Goal: Obtain resource: Obtain resource

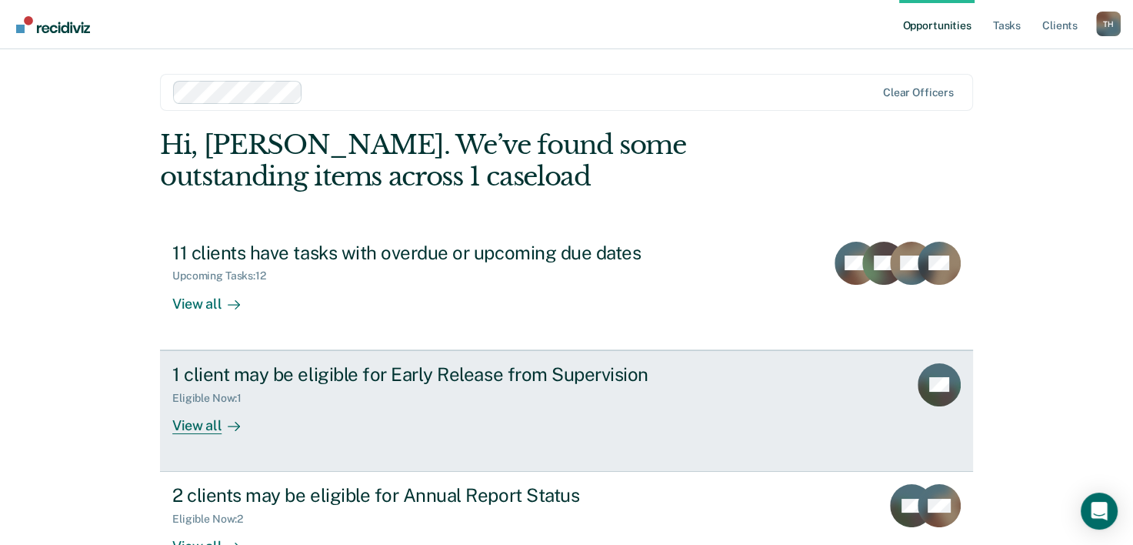
scroll to position [47, 0]
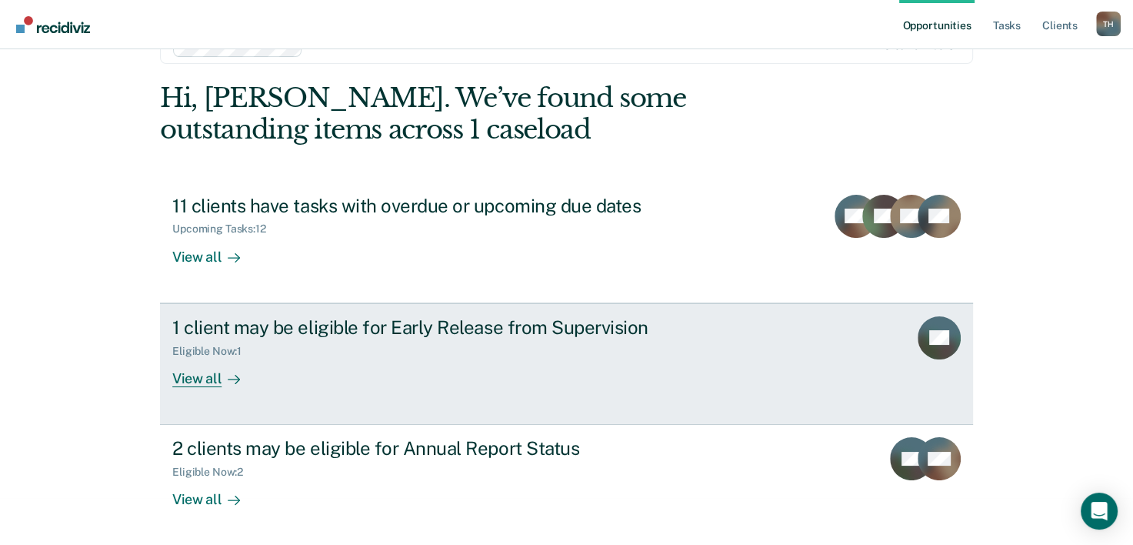
click at [190, 375] on div "View all" at bounding box center [215, 372] width 86 height 30
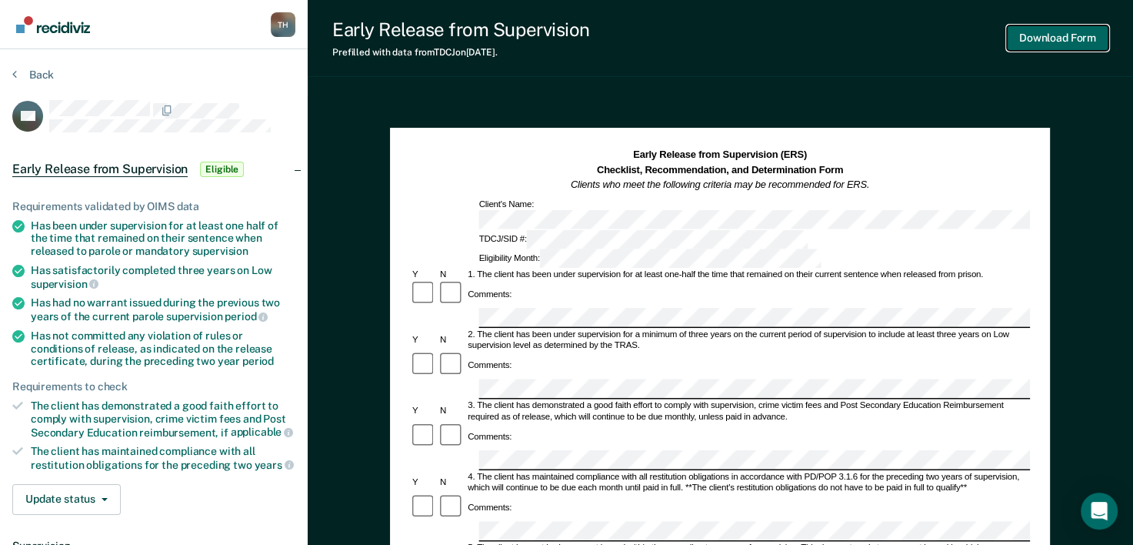
click at [1026, 37] on button "Download Form" at bounding box center [1058, 37] width 102 height 25
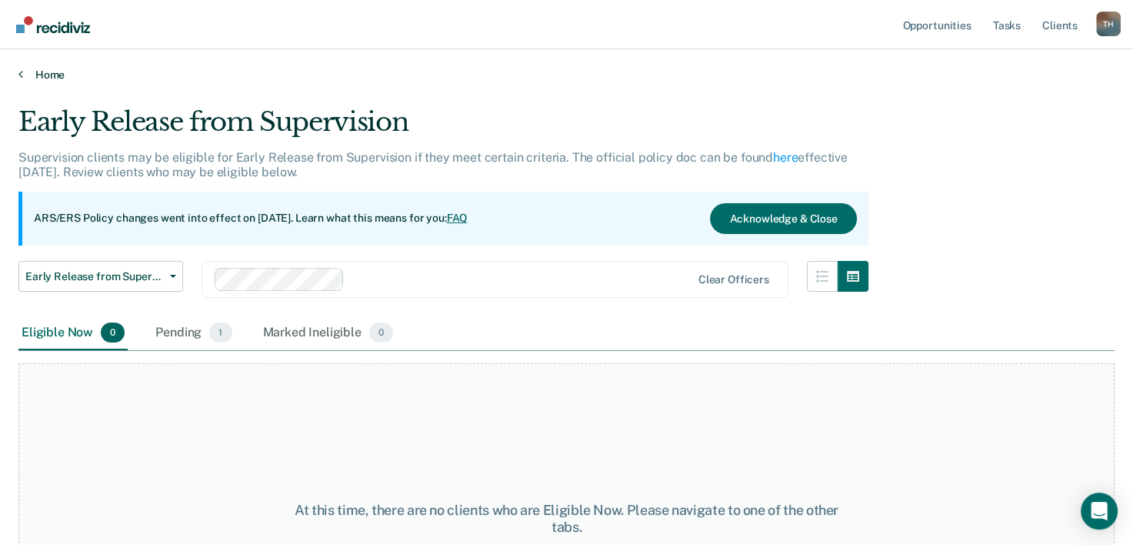
click at [39, 68] on link "Home" at bounding box center [566, 75] width 1096 height 14
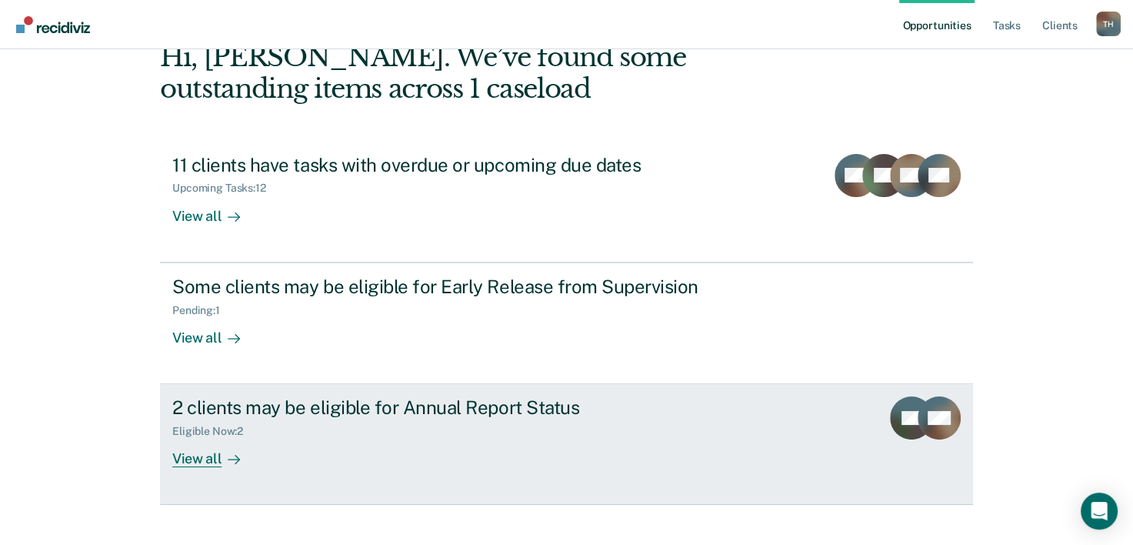
scroll to position [108, 0]
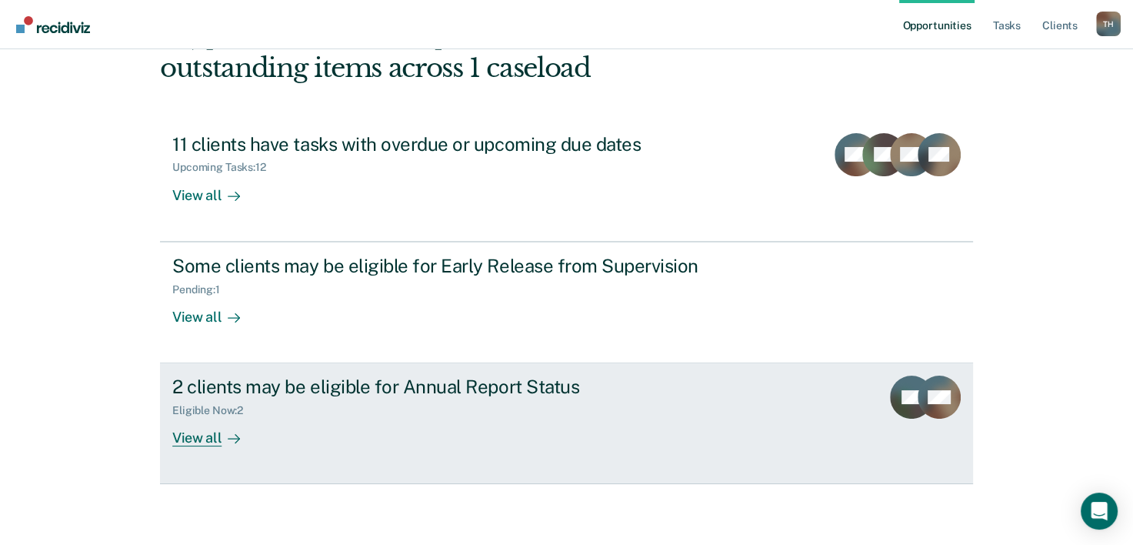
click at [200, 436] on div "View all" at bounding box center [215, 432] width 86 height 30
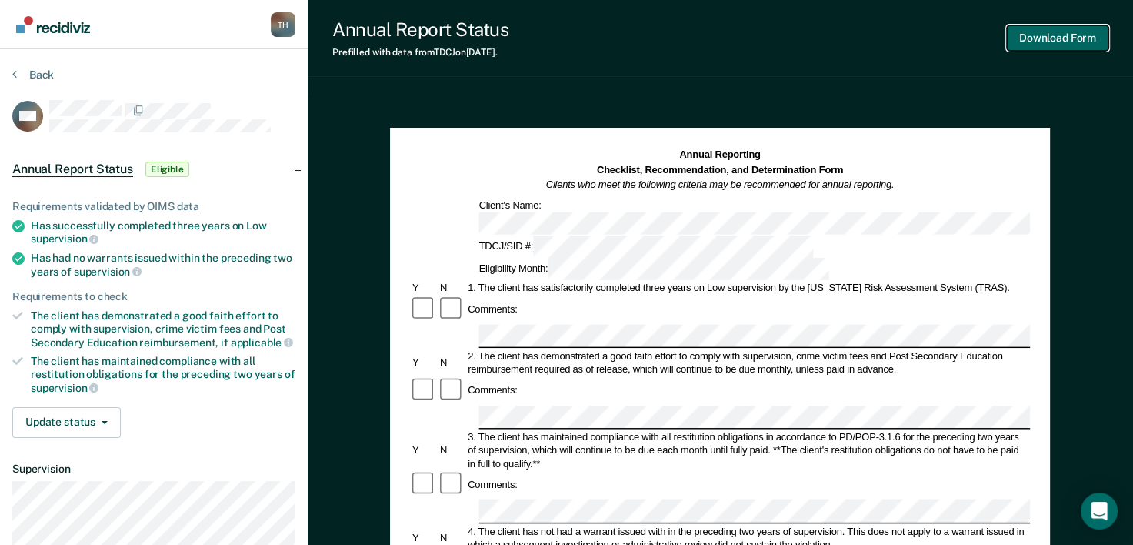
click at [1059, 41] on button "Download Form" at bounding box center [1058, 37] width 102 height 25
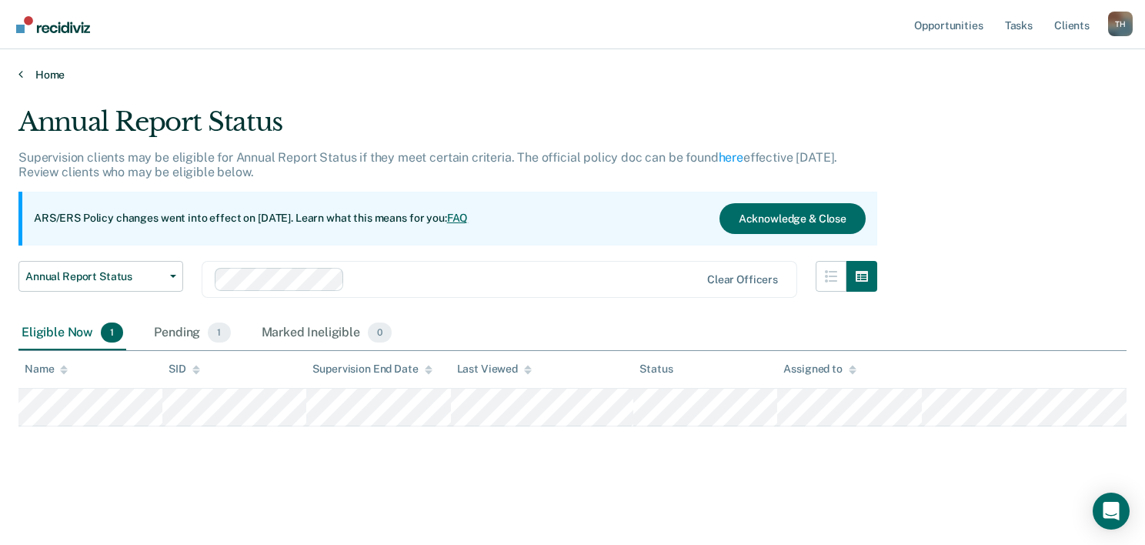
click at [39, 75] on link "Home" at bounding box center [572, 75] width 1108 height 14
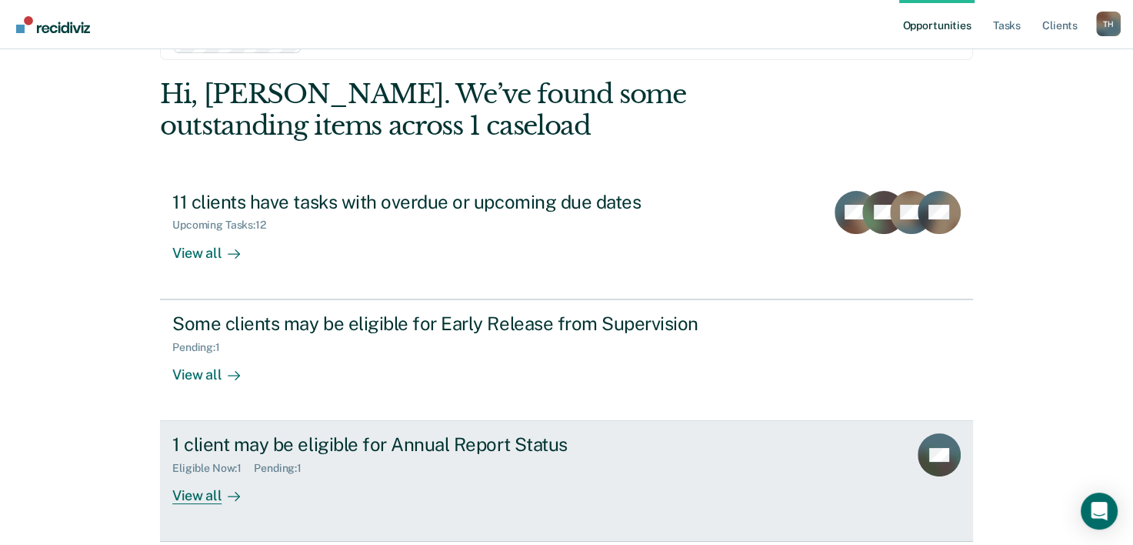
scroll to position [108, 0]
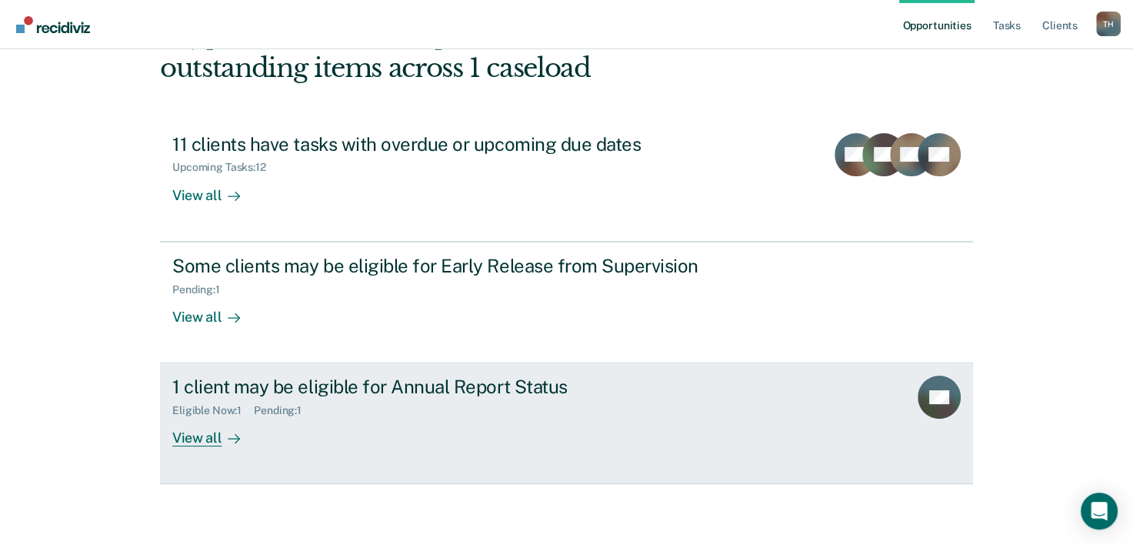
click at [194, 438] on div "View all" at bounding box center [215, 432] width 86 height 30
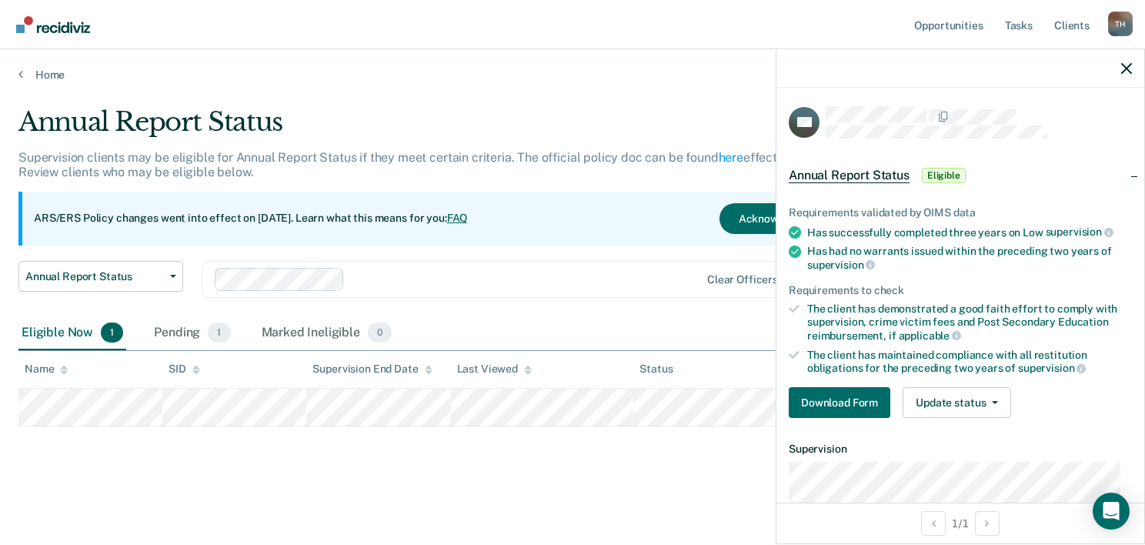
click at [1123, 76] on div at bounding box center [960, 68] width 368 height 38
click at [1131, 68] on icon "button" at bounding box center [1126, 68] width 11 height 11
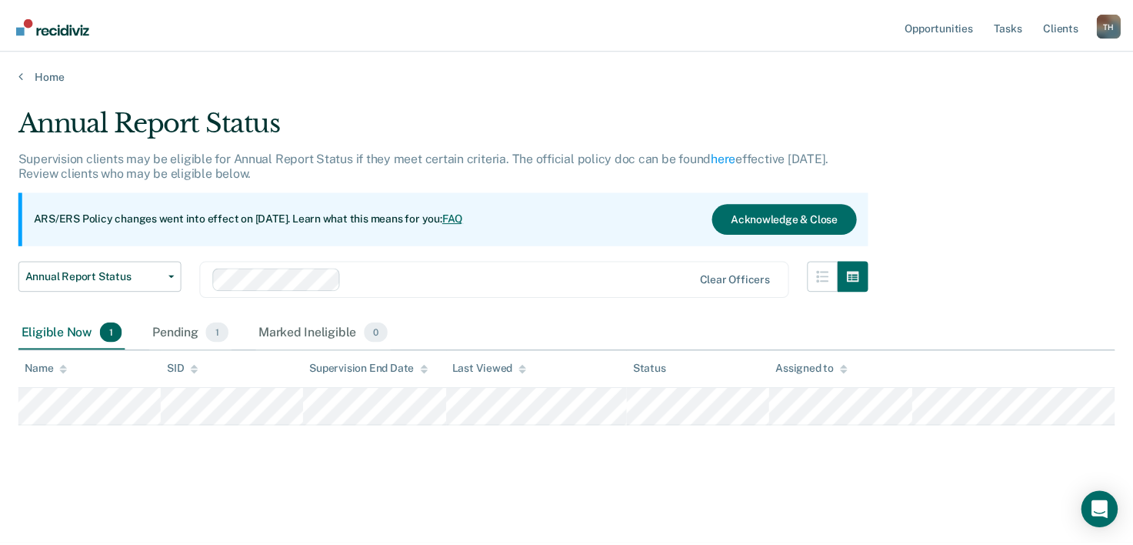
scroll to position [108, 0]
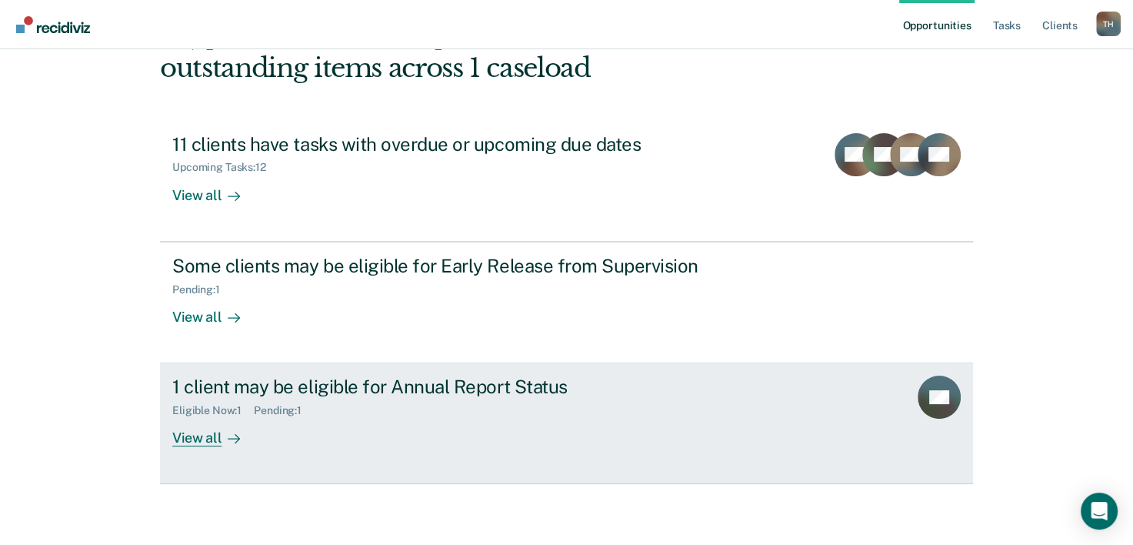
click at [209, 434] on div "View all" at bounding box center [215, 432] width 86 height 30
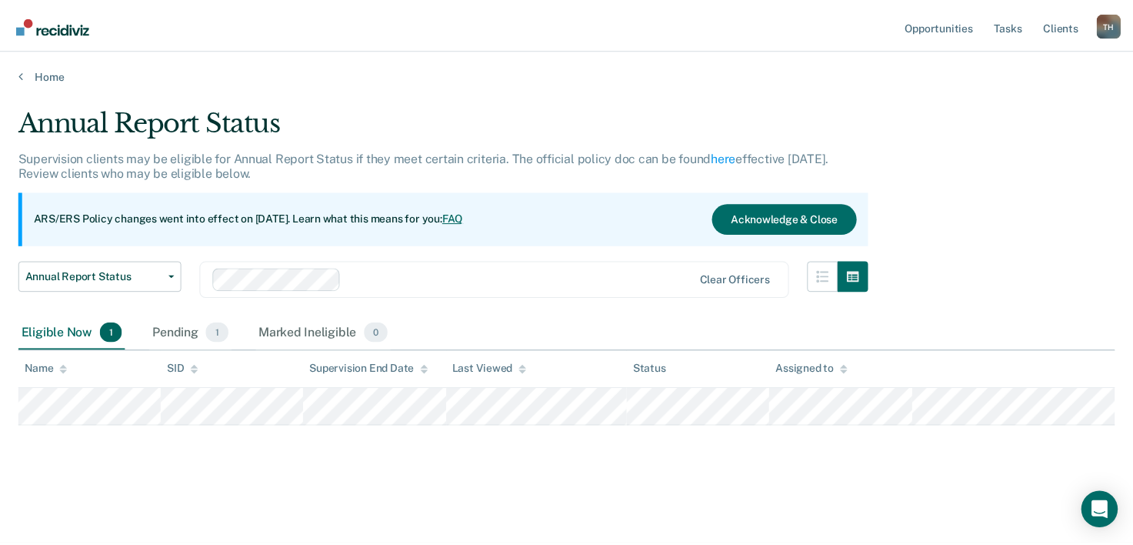
scroll to position [108, 0]
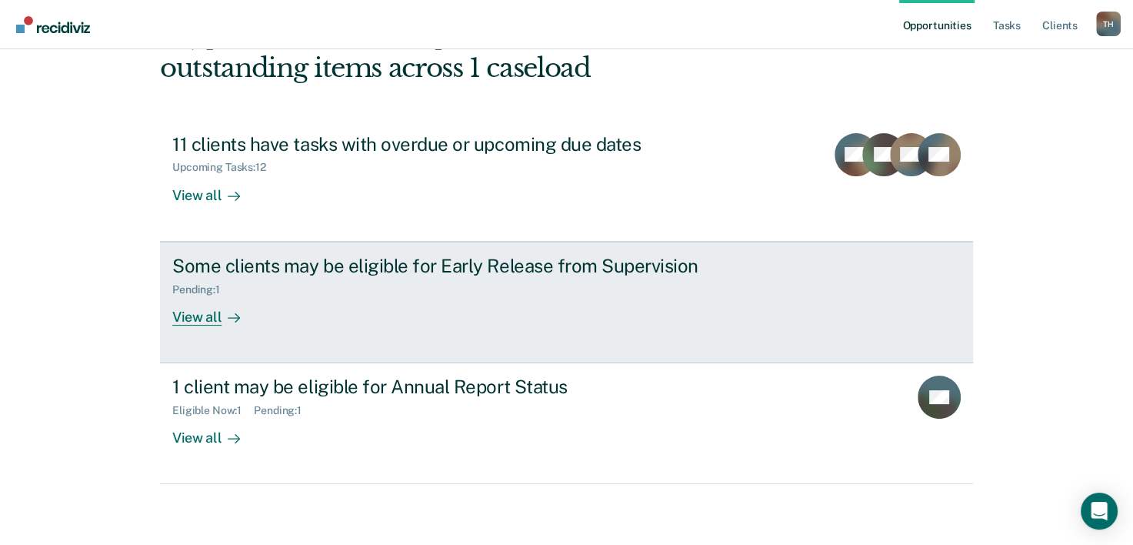
click at [209, 320] on div "View all" at bounding box center [215, 310] width 86 height 30
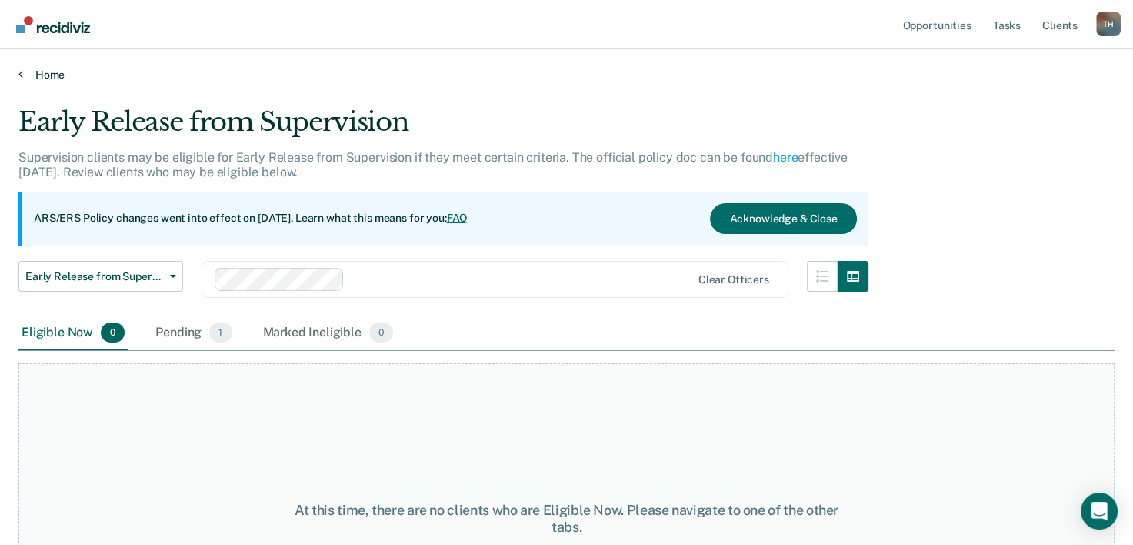
click at [42, 76] on link "Home" at bounding box center [566, 75] width 1096 height 14
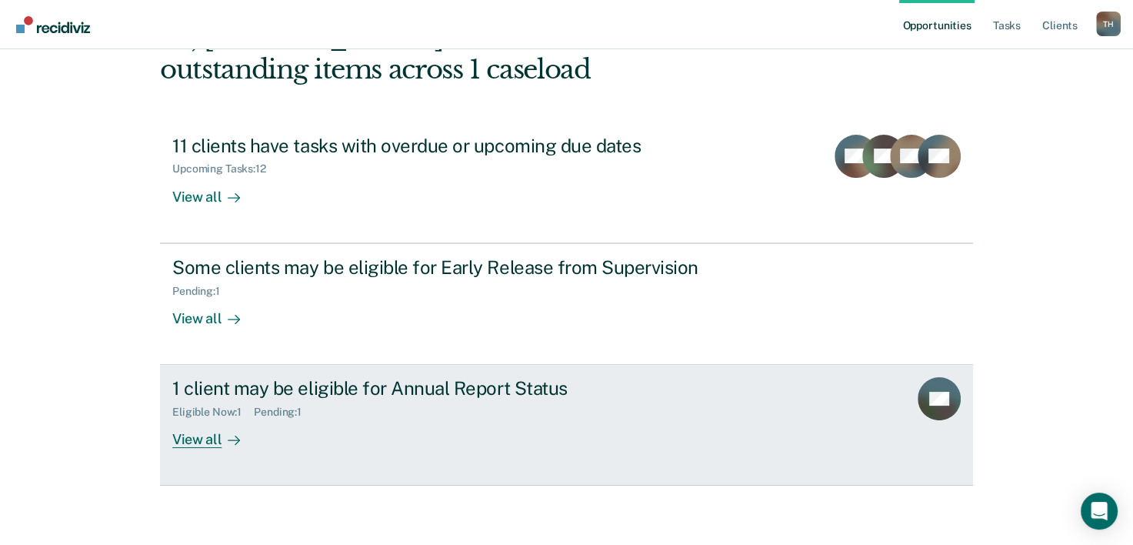
scroll to position [108, 0]
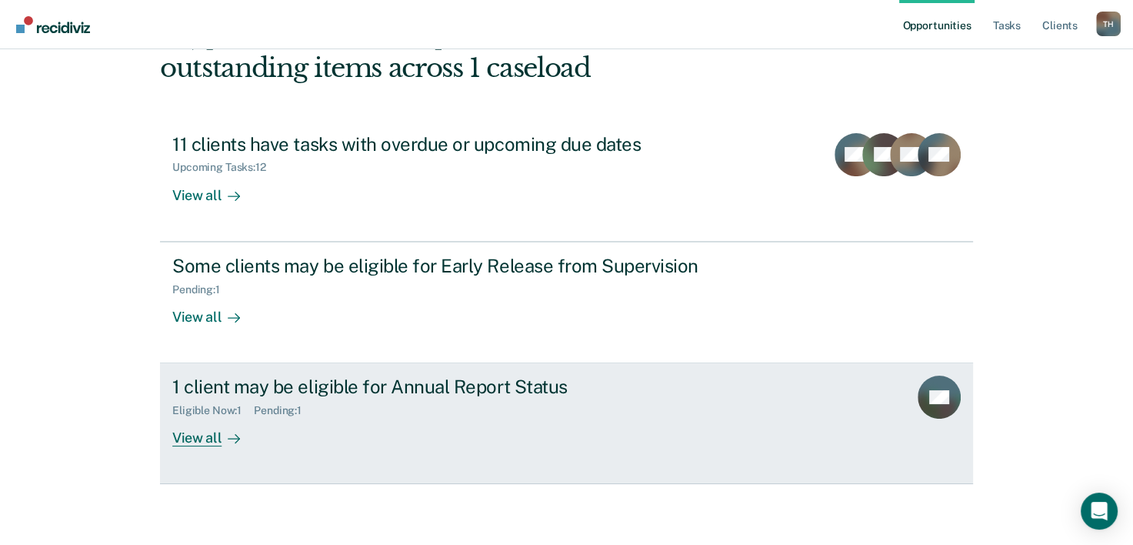
click at [214, 437] on div "View all" at bounding box center [215, 432] width 86 height 30
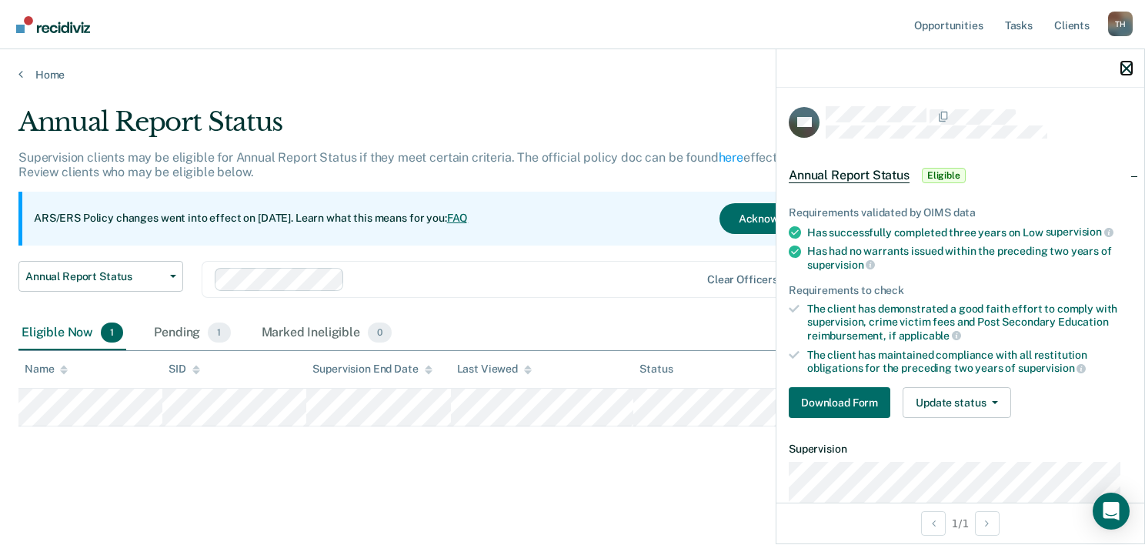
click at [1126, 66] on icon "button" at bounding box center [1126, 68] width 11 height 11
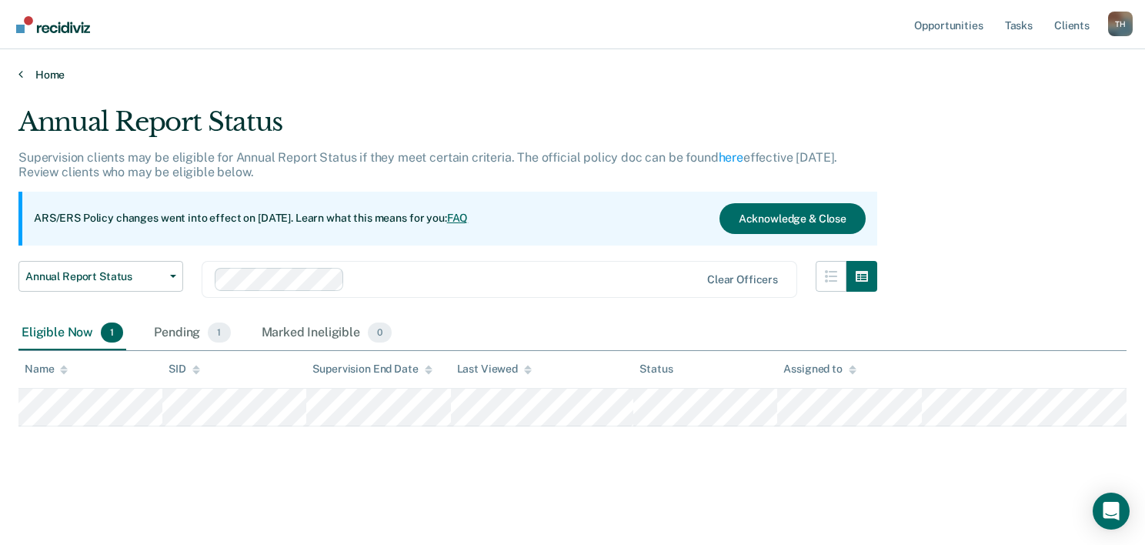
click at [34, 72] on link "Home" at bounding box center [572, 75] width 1108 height 14
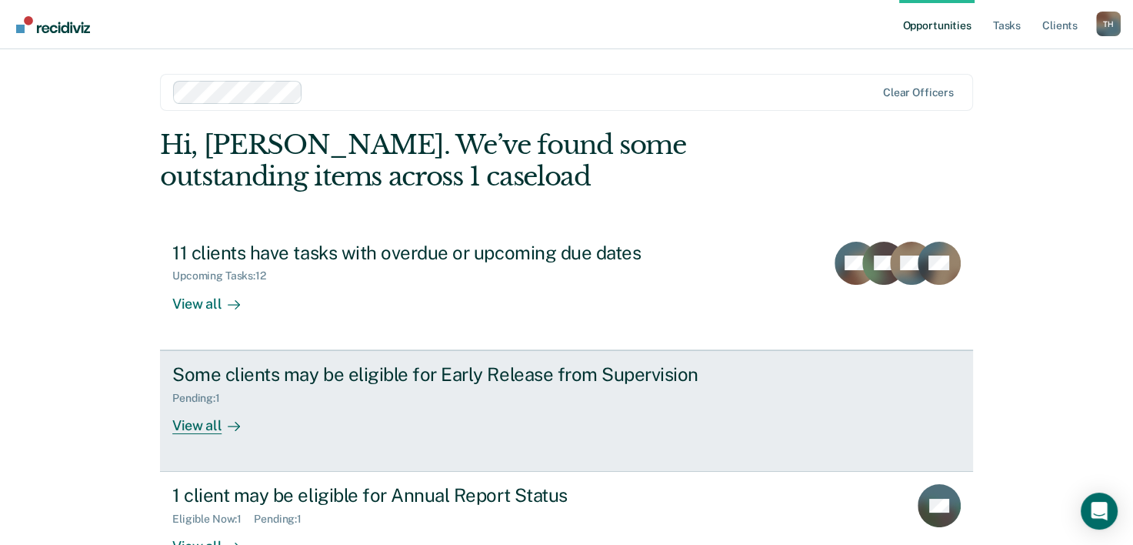
click at [202, 422] on div "View all" at bounding box center [215, 419] width 86 height 30
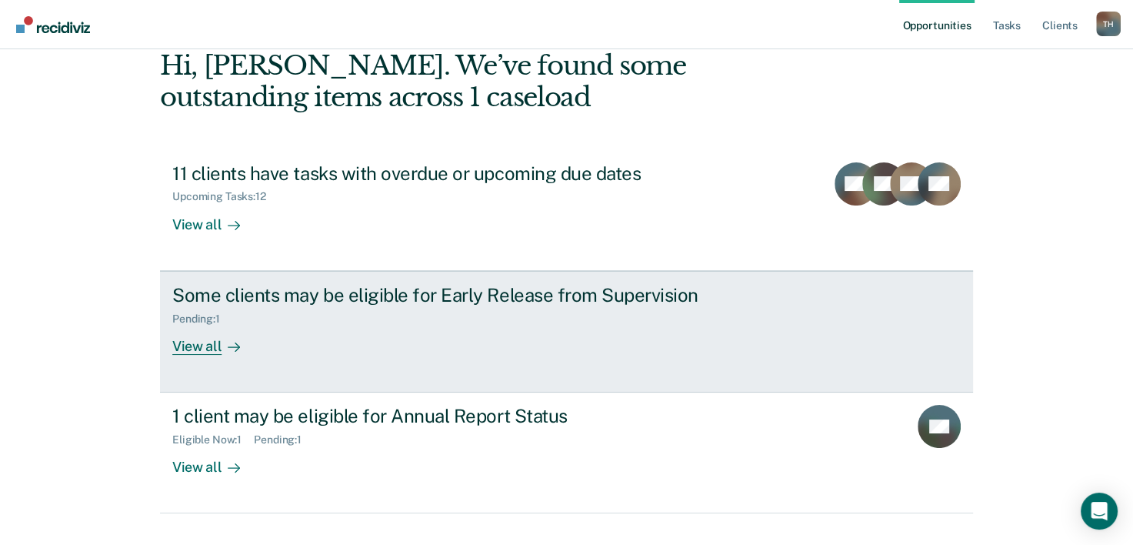
scroll to position [108, 0]
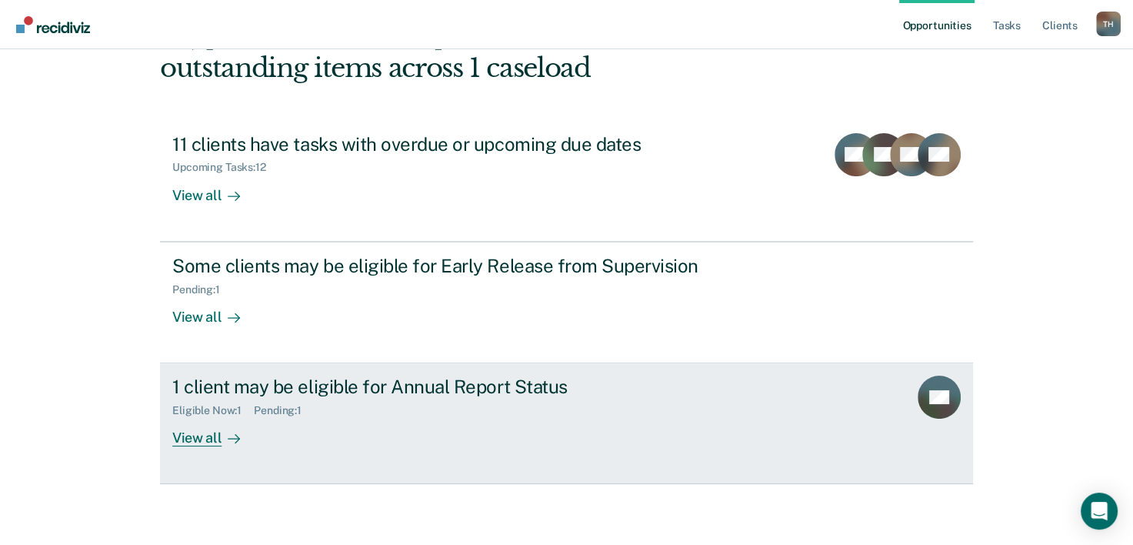
click at [948, 387] on rect at bounding box center [939, 396] width 43 height 43
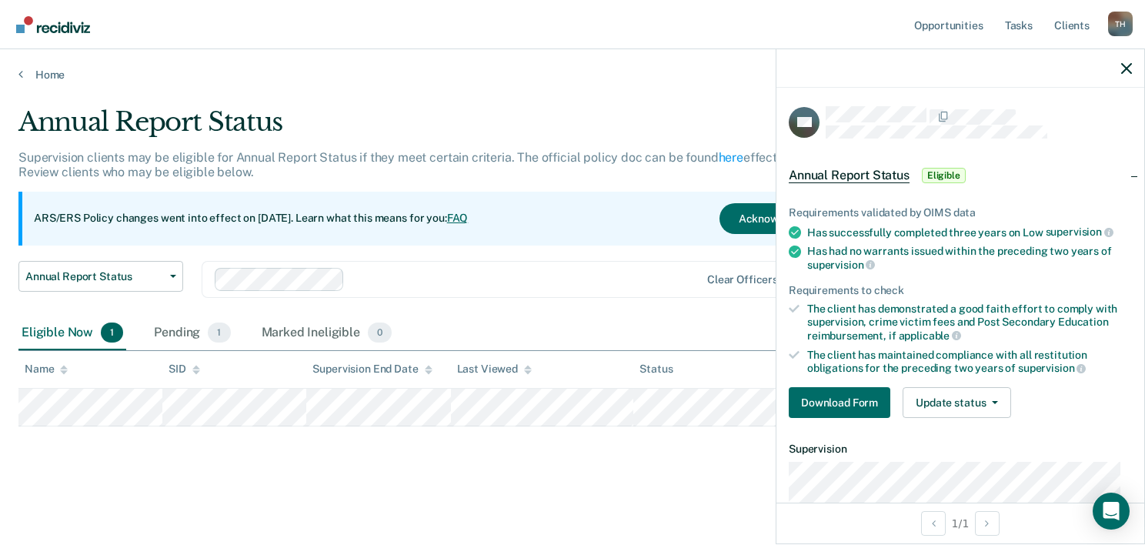
click at [665, 462] on div "Annual Report Status Supervision clients may be eligible for Annual Report Stat…" at bounding box center [572, 292] width 1108 height 372
click at [1122, 66] on icon "button" at bounding box center [1126, 68] width 11 height 11
click at [1134, 69] on div at bounding box center [960, 68] width 368 height 38
click at [1125, 65] on icon "button" at bounding box center [1126, 68] width 11 height 11
click at [1123, 66] on icon "button" at bounding box center [1126, 68] width 11 height 11
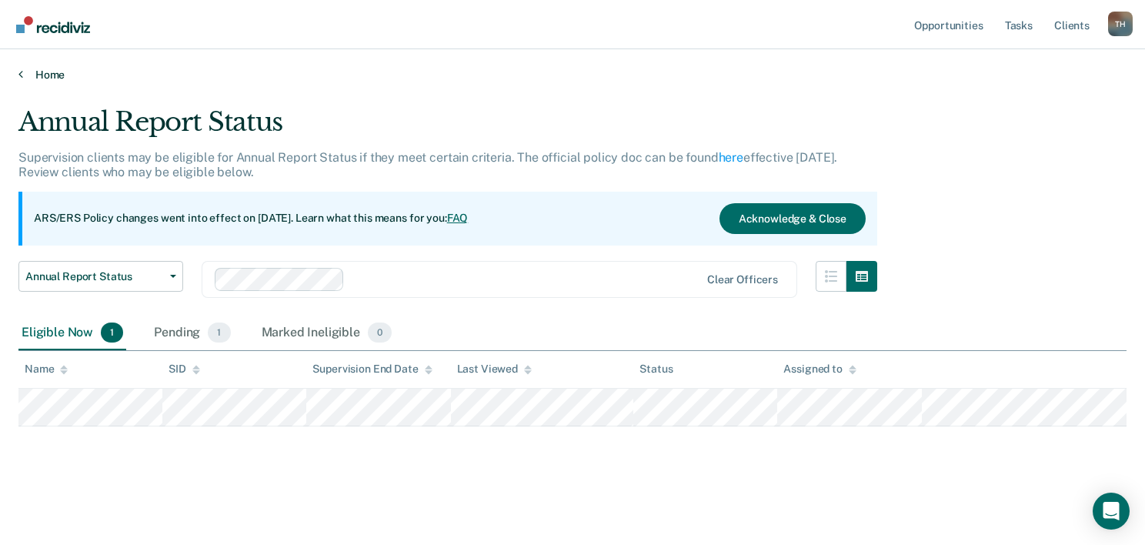
click at [58, 74] on link "Home" at bounding box center [572, 75] width 1108 height 14
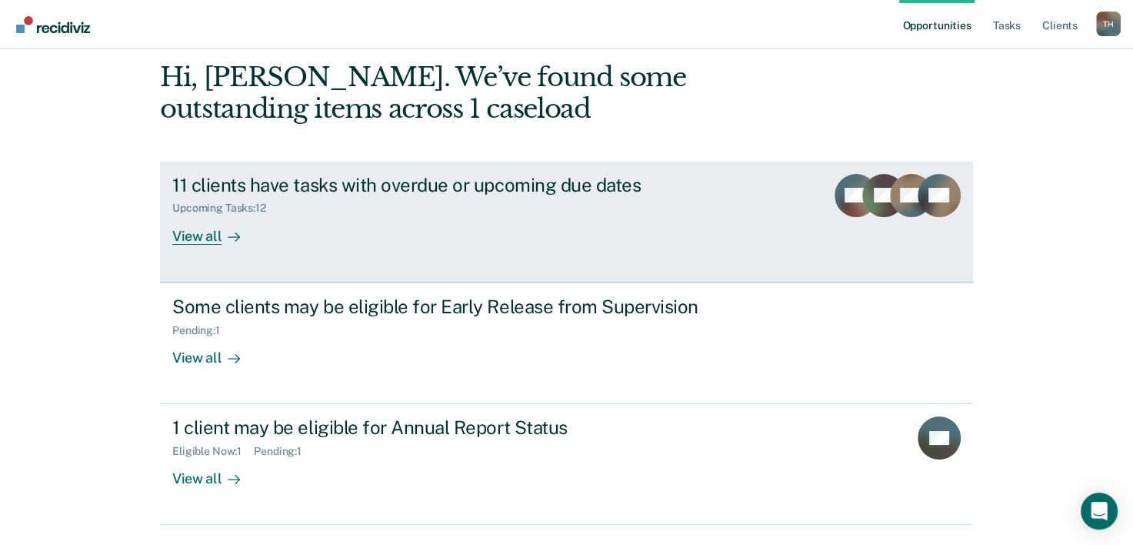
scroll to position [108, 0]
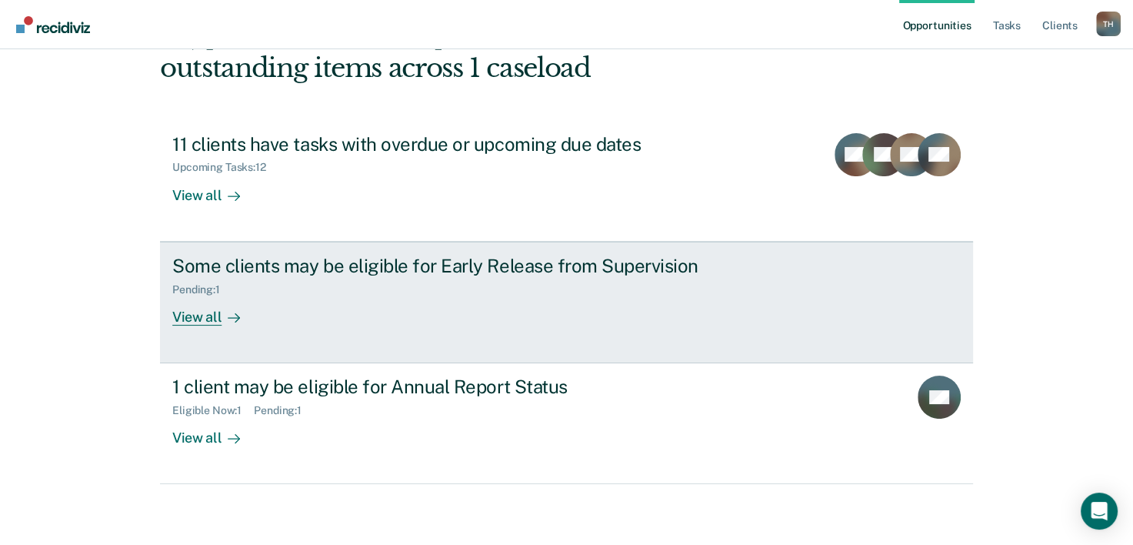
click at [188, 319] on div "View all" at bounding box center [215, 310] width 86 height 30
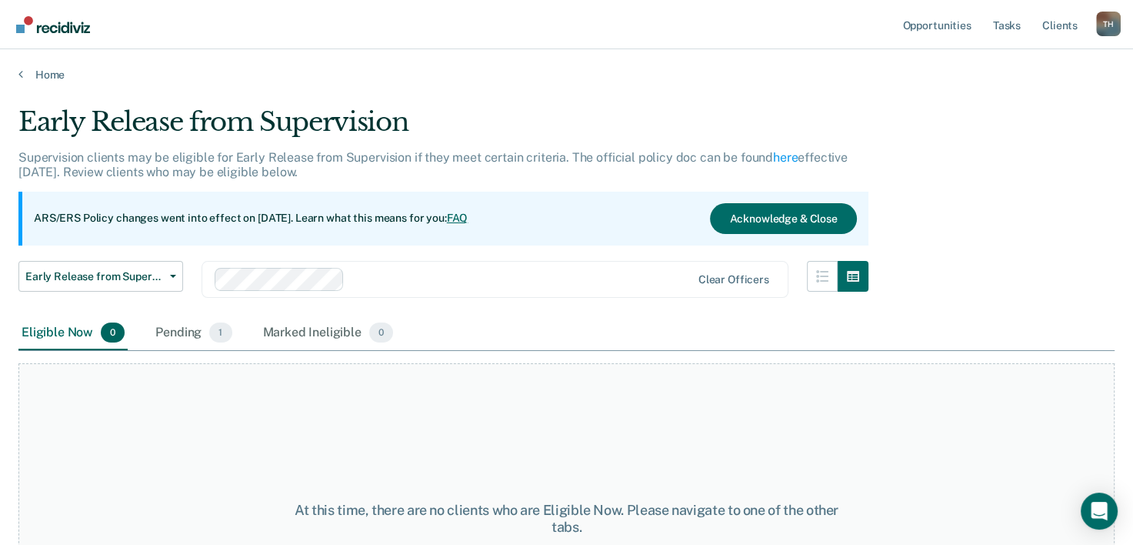
click at [50, 332] on div "Eligible Now 0" at bounding box center [72, 333] width 109 height 34
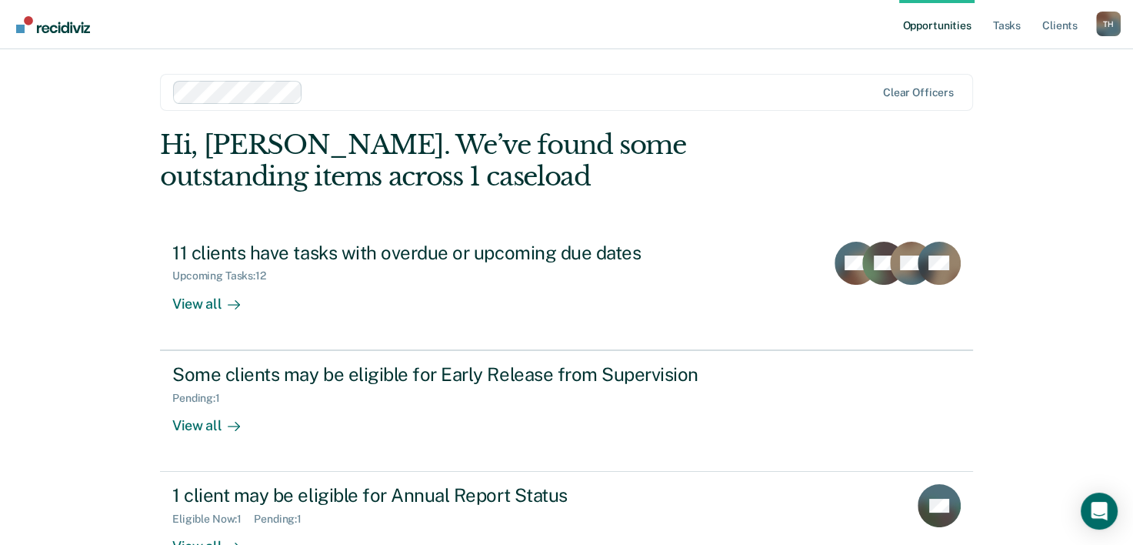
scroll to position [108, 0]
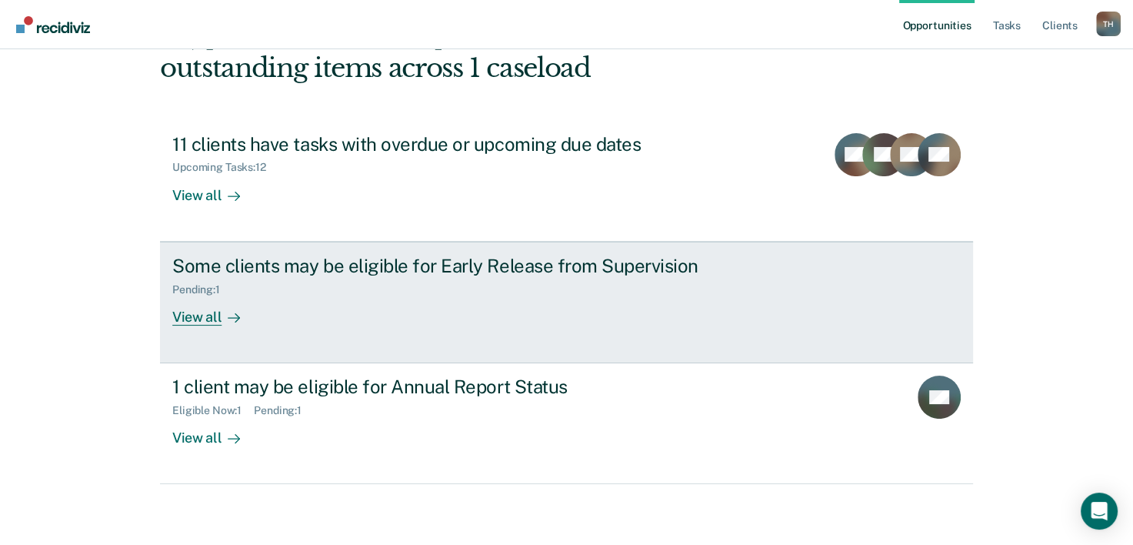
click at [200, 317] on div "View all" at bounding box center [215, 310] width 86 height 30
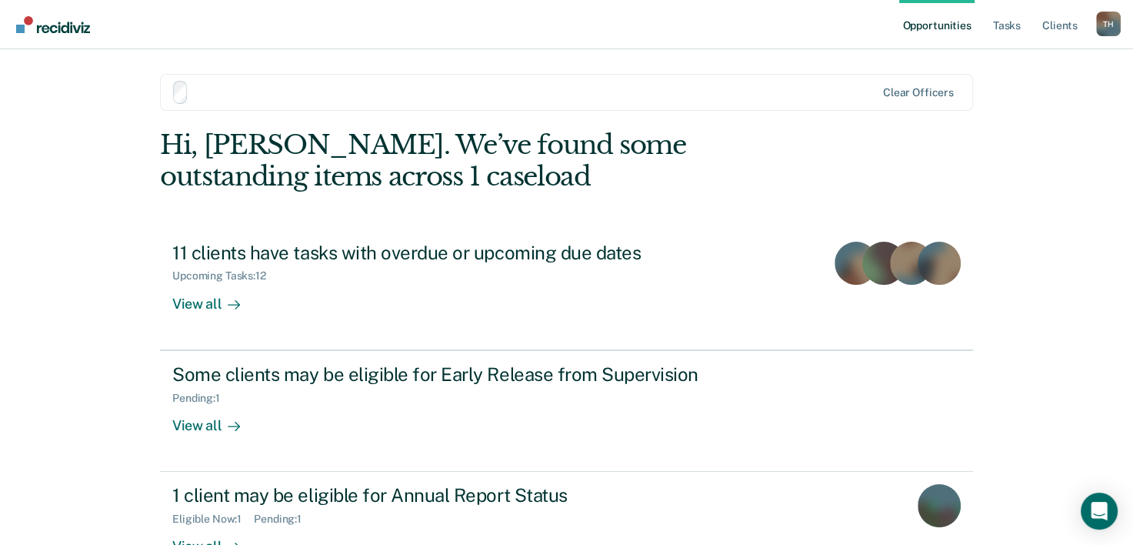
scroll to position [108, 0]
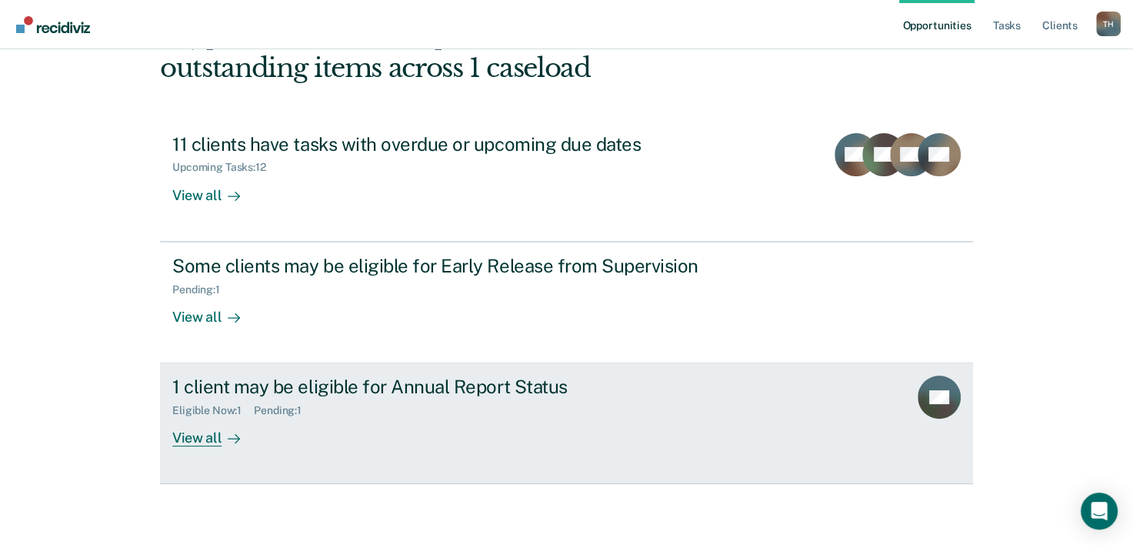
click at [197, 431] on div "View all" at bounding box center [215, 432] width 86 height 30
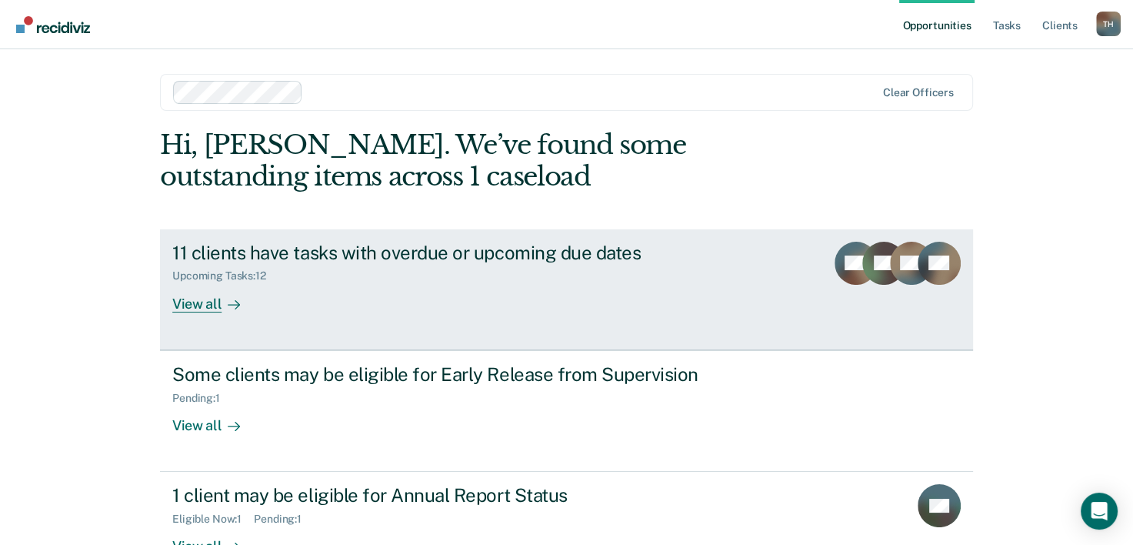
click at [193, 305] on div "View all" at bounding box center [215, 297] width 86 height 30
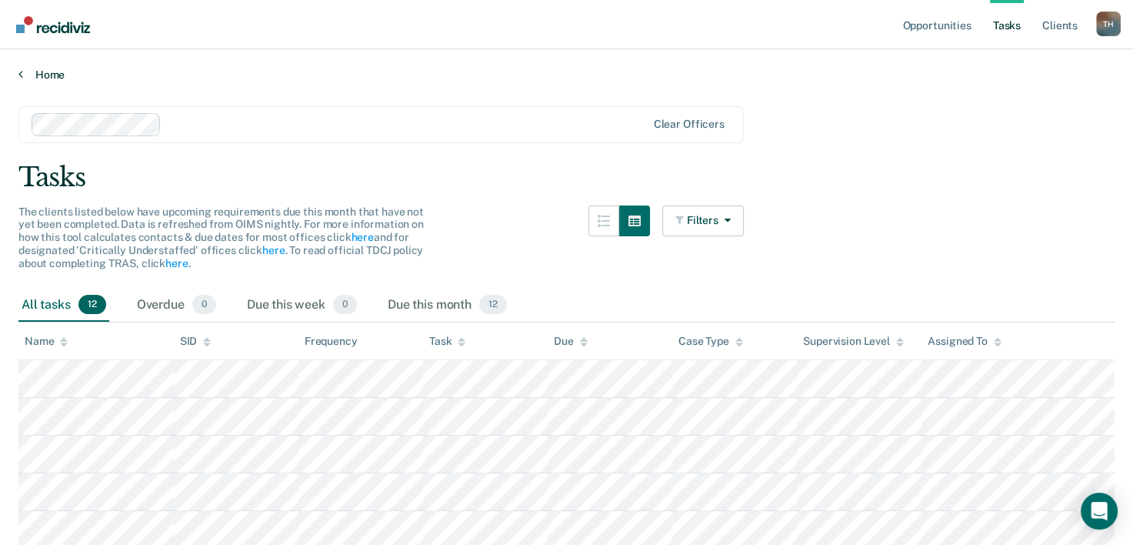
click at [44, 72] on link "Home" at bounding box center [566, 75] width 1096 height 14
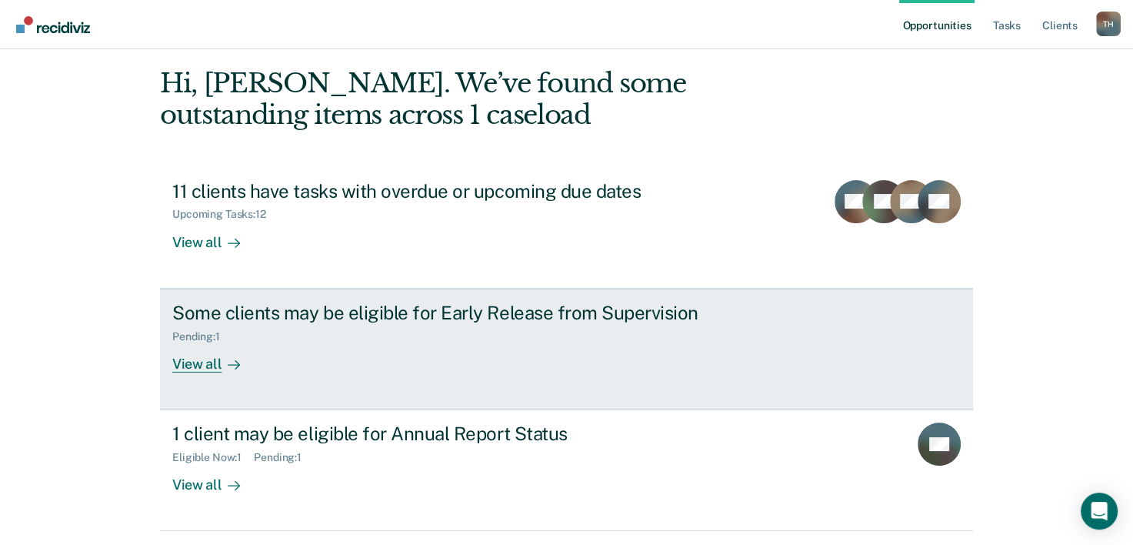
scroll to position [108, 0]
